Goal: Task Accomplishment & Management: Manage account settings

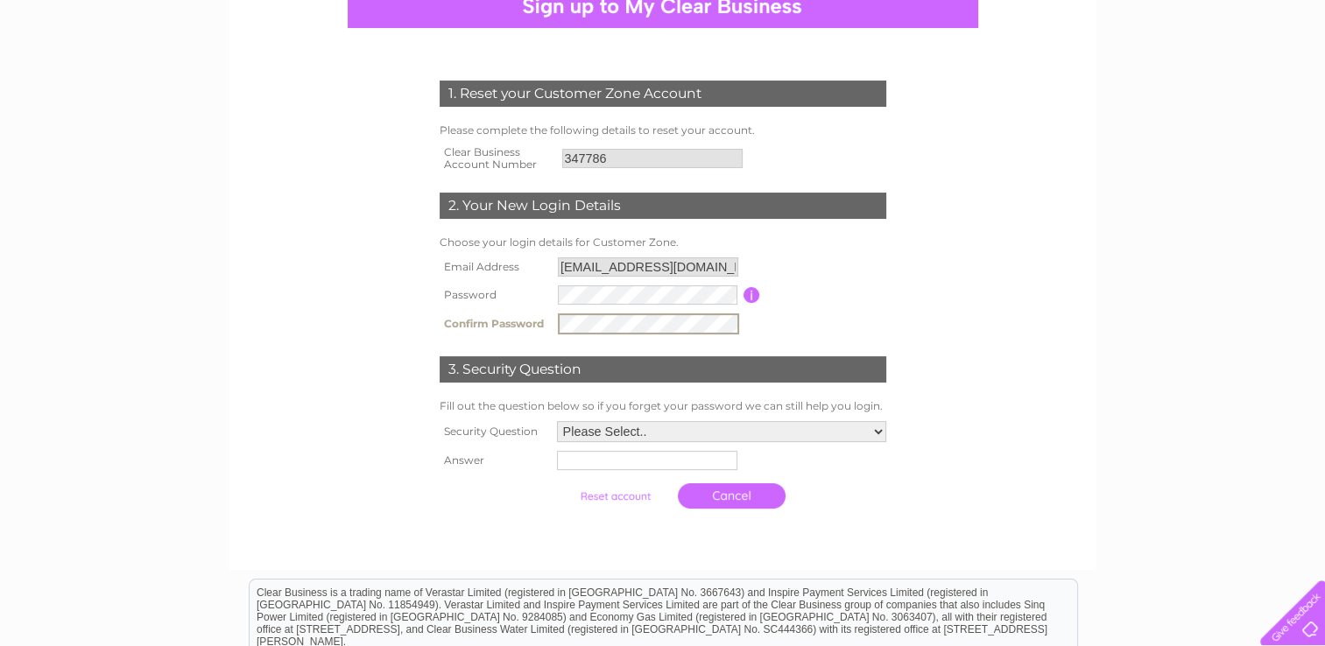
scroll to position [199, 0]
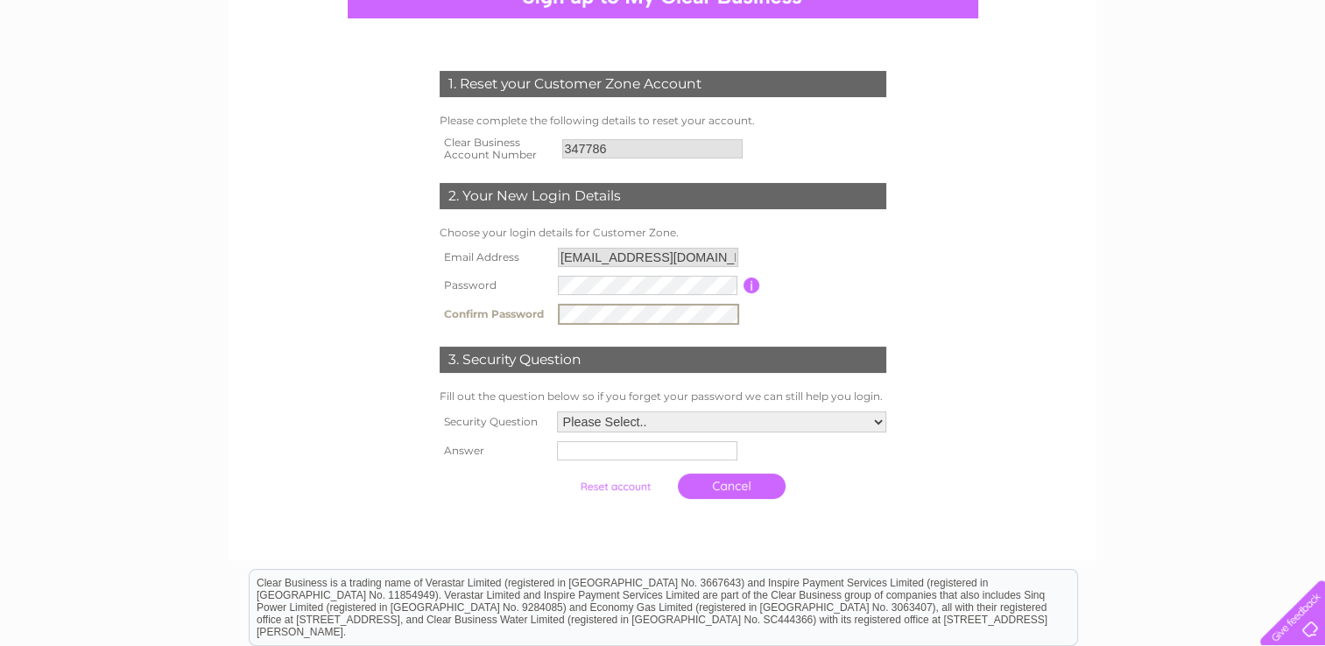
click at [849, 421] on select "Please Select.. In what town or city was your first job? In what town or city d…" at bounding box center [721, 422] width 329 height 21
select select "2"
click at [555, 410] on select "Please Select.. In what town or city was your first job? In what town or city d…" at bounding box center [720, 421] width 331 height 23
click at [630, 444] on input "text" at bounding box center [645, 450] width 180 height 19
type input "Coleford"
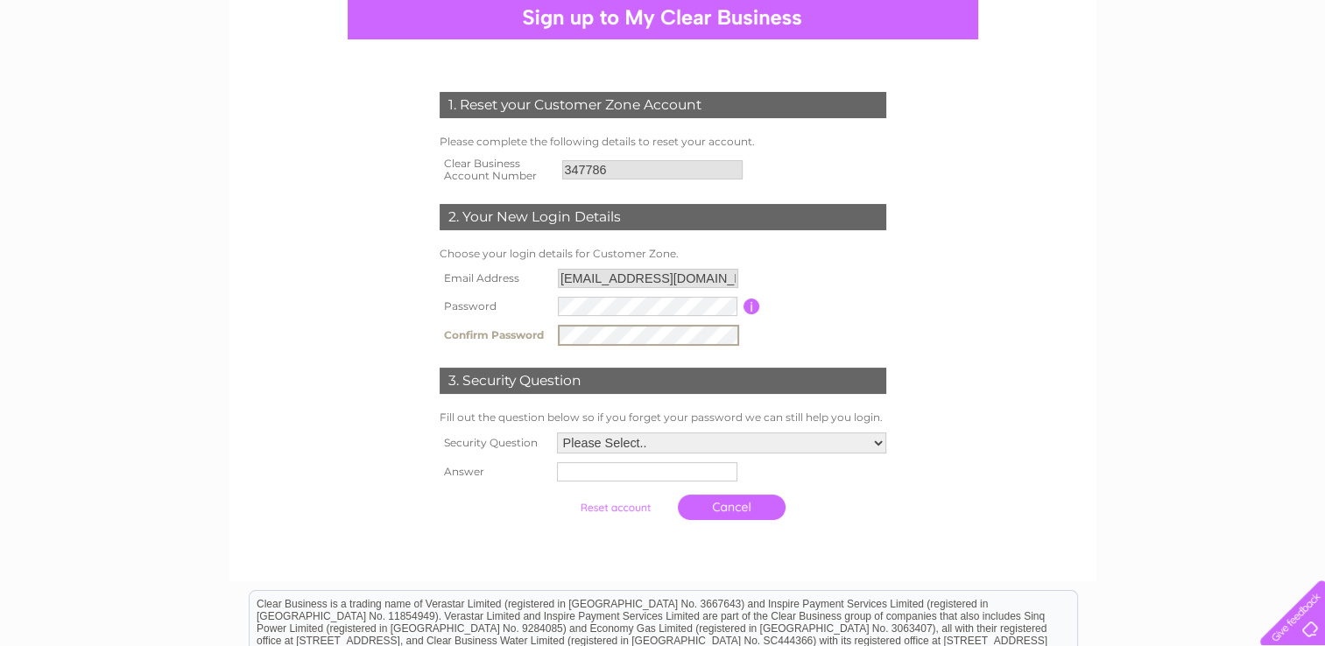
scroll to position [197, 0]
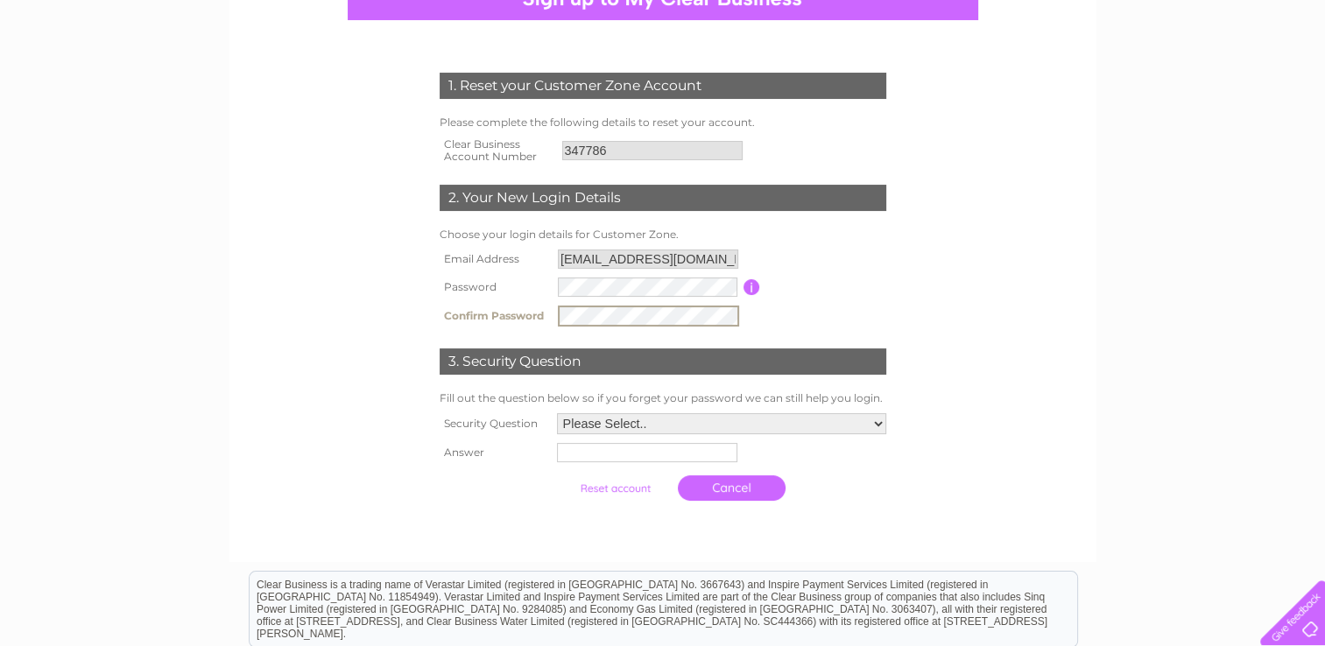
click at [851, 427] on select "Please Select.. In what town or city was your first job? In what town or city d…" at bounding box center [721, 423] width 329 height 21
select select "2"
click at [555, 412] on select "Please Select.. In what town or city was your first job? In what town or city d…" at bounding box center [720, 423] width 331 height 23
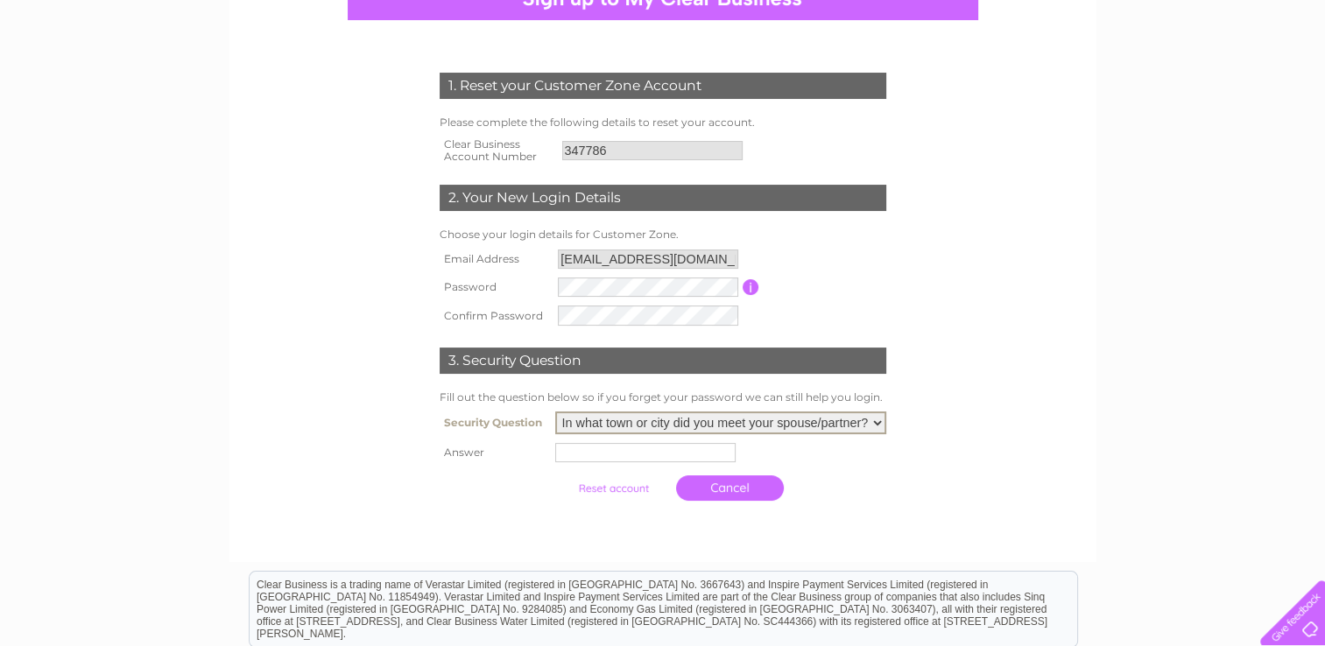
click at [635, 443] on input "text" at bounding box center [645, 452] width 180 height 19
type input "Coleford"
click at [634, 486] on input "submit" at bounding box center [615, 488] width 108 height 25
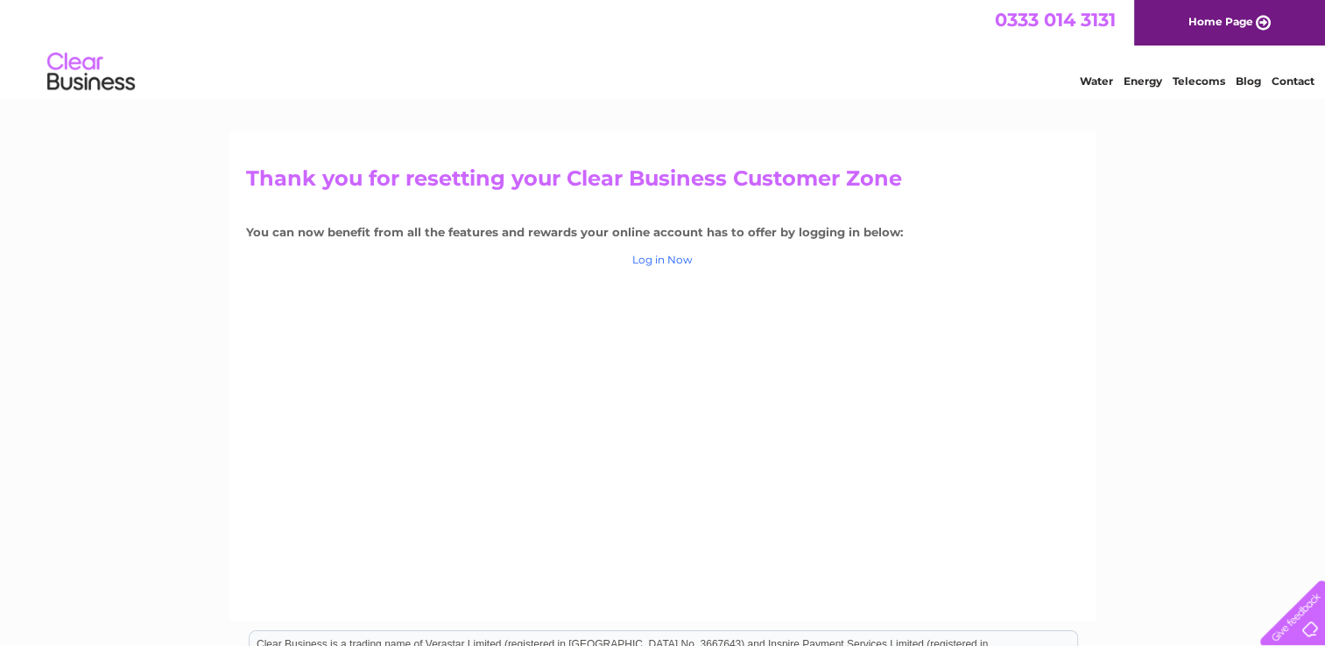
click at [669, 258] on link "Log in Now" at bounding box center [662, 259] width 60 height 13
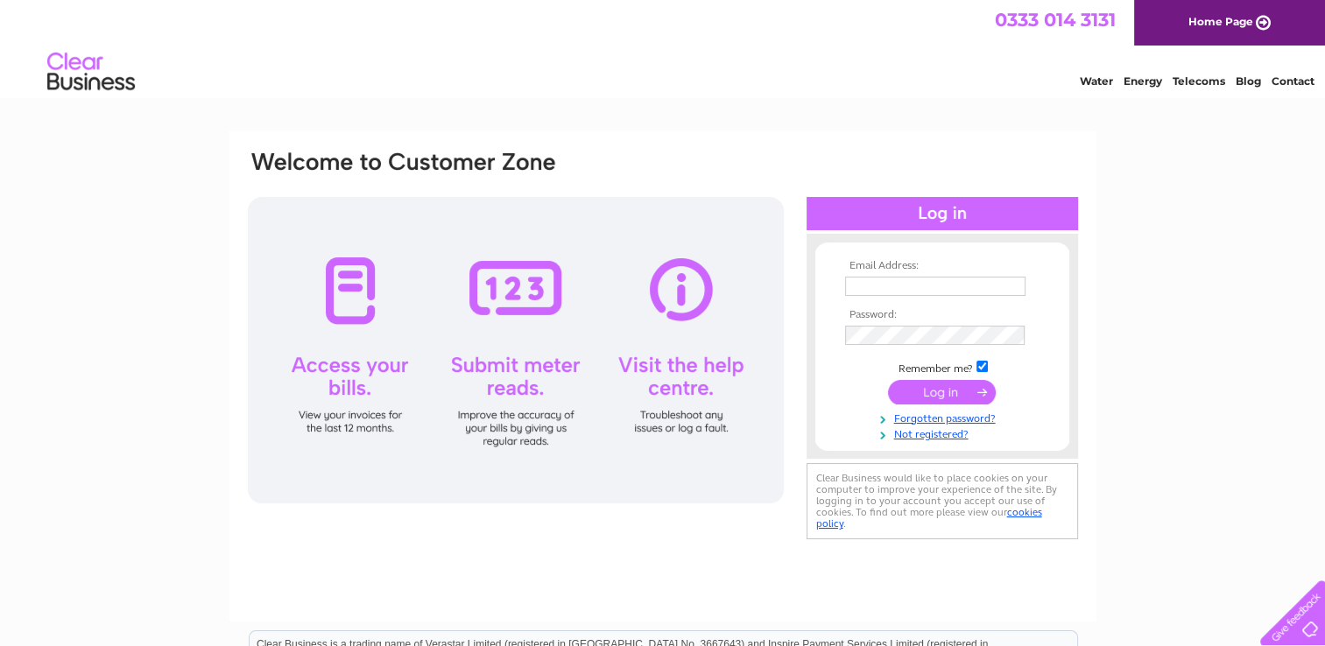
type input "[EMAIL_ADDRESS][DOMAIN_NAME]"
click at [935, 391] on input "submit" at bounding box center [942, 392] width 108 height 25
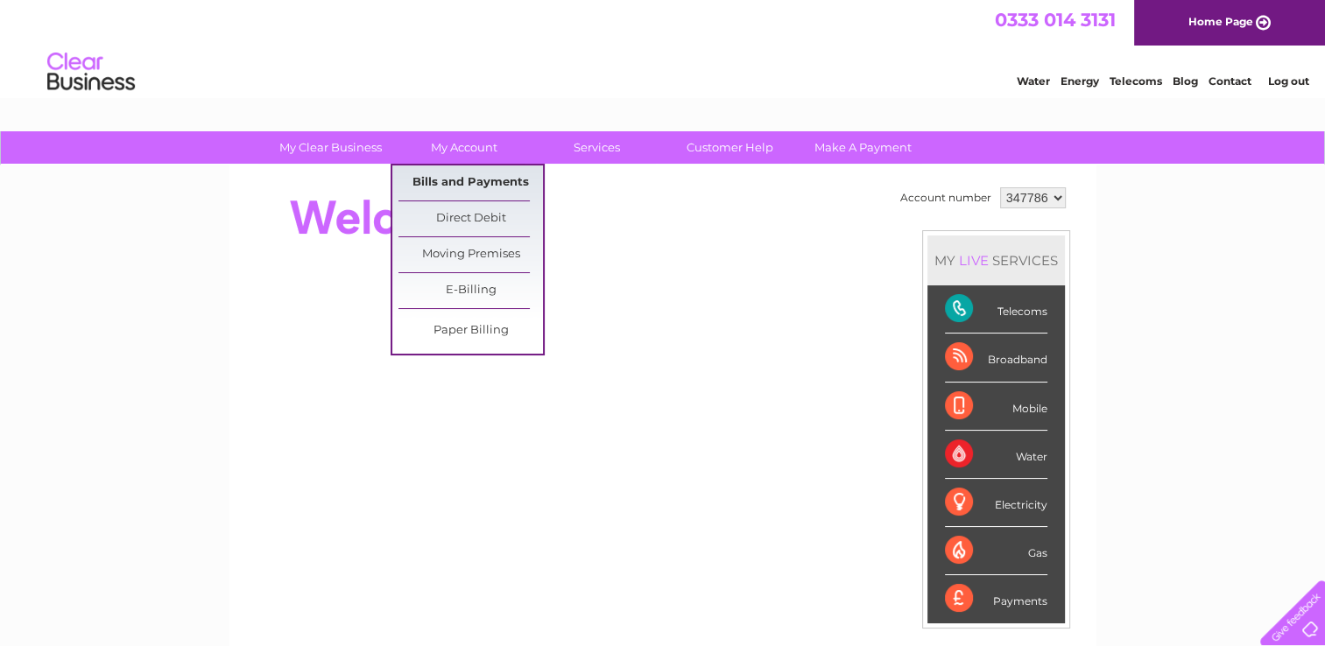
click at [455, 182] on link "Bills and Payments" at bounding box center [471, 183] width 145 height 35
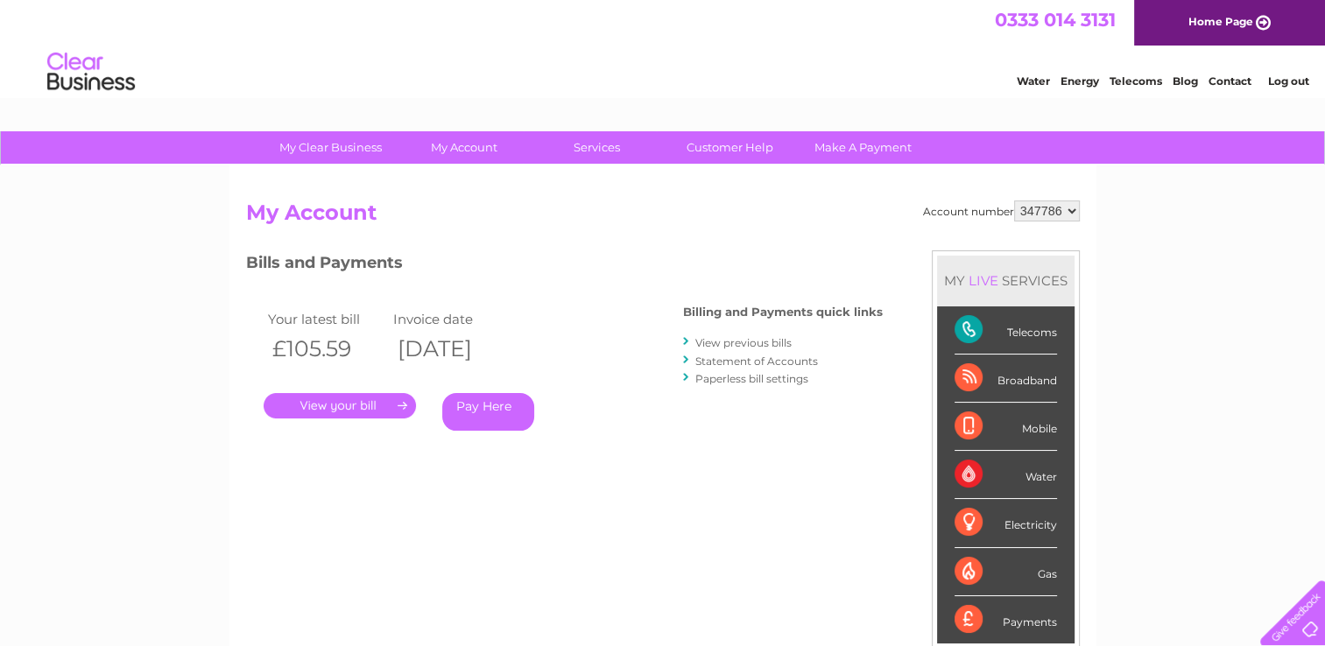
click at [347, 405] on link "." at bounding box center [340, 405] width 152 height 25
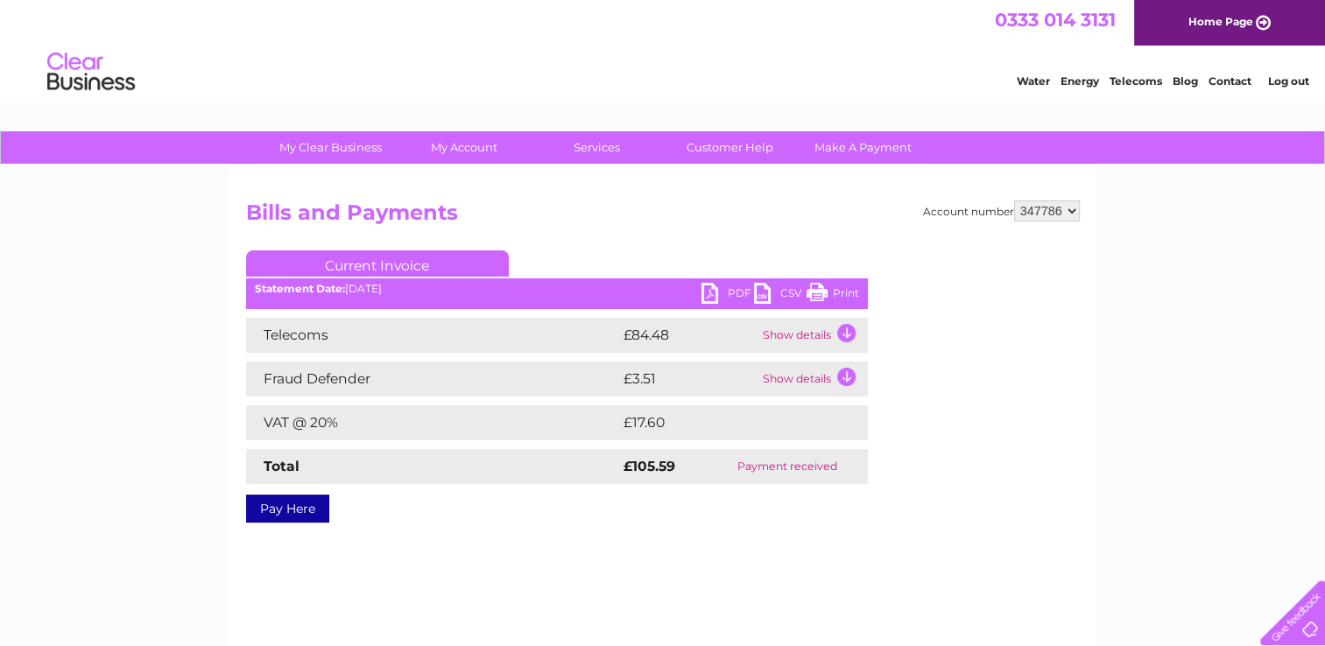
click at [716, 296] on link "PDF" at bounding box center [728, 295] width 53 height 25
